Goal: Check status: Check status

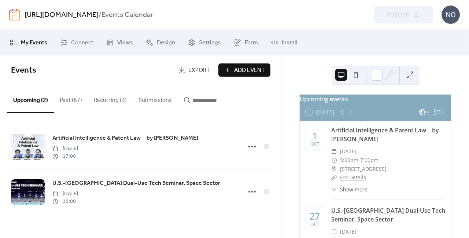
click at [65, 98] on button "Past (87)" at bounding box center [71, 98] width 34 height 27
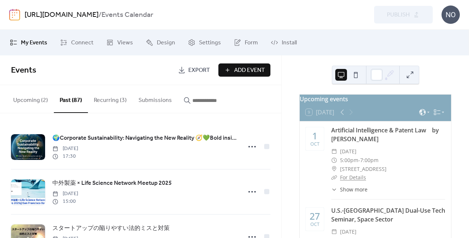
click at [39, 101] on button "Upcoming (2)" at bounding box center [30, 98] width 47 height 27
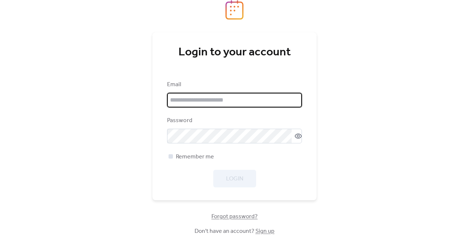
type input "**********"
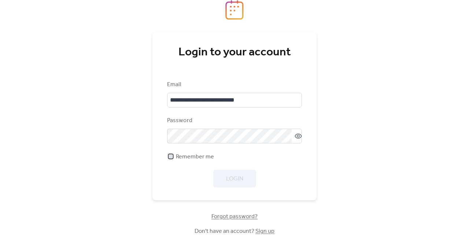
click at [171, 154] on div at bounding box center [170, 155] width 7 height 7
click at [296, 139] on icon at bounding box center [298, 135] width 7 height 7
click at [231, 180] on span "Login" at bounding box center [234, 178] width 17 height 9
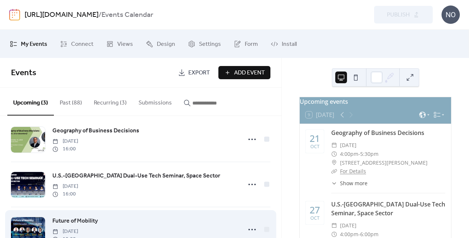
scroll to position [10, 0]
